Goal: Communication & Community: Share content

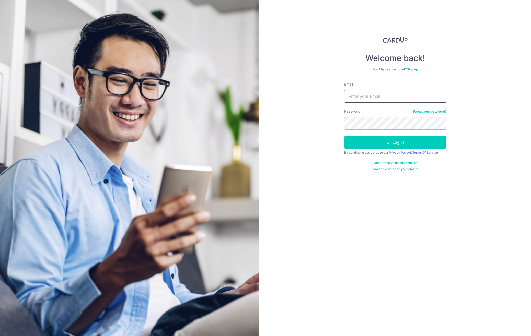
click at [362, 98] on input "Email" at bounding box center [395, 96] width 102 height 13
type input "[EMAIL_ADDRESS][DOMAIN_NAME]"
click at [390, 146] on button "Log in" at bounding box center [395, 142] width 102 height 13
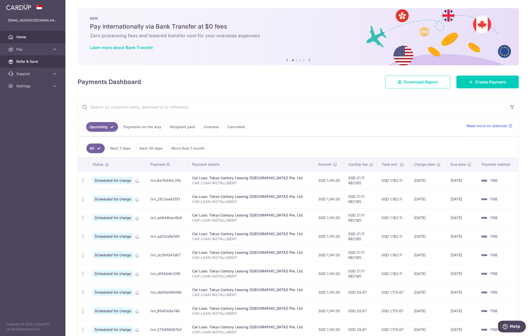
click at [33, 61] on span "Refer & Save" at bounding box center [33, 61] width 34 height 5
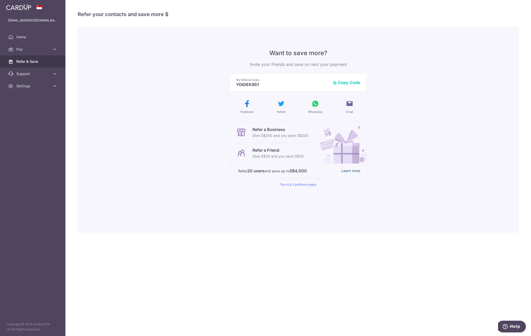
click at [349, 171] on link "Learn more" at bounding box center [350, 171] width 19 height 6
drag, startPoint x: 257, startPoint y: 152, endPoint x: 310, endPoint y: 156, distance: 52.6
click at [310, 156] on div "Refer a Friend Give S$30 and you save S$30" at bounding box center [274, 153] width 77 height 20
click at [347, 172] on link "Learn more" at bounding box center [350, 171] width 19 height 6
